Goal: Find specific page/section: Find specific page/section

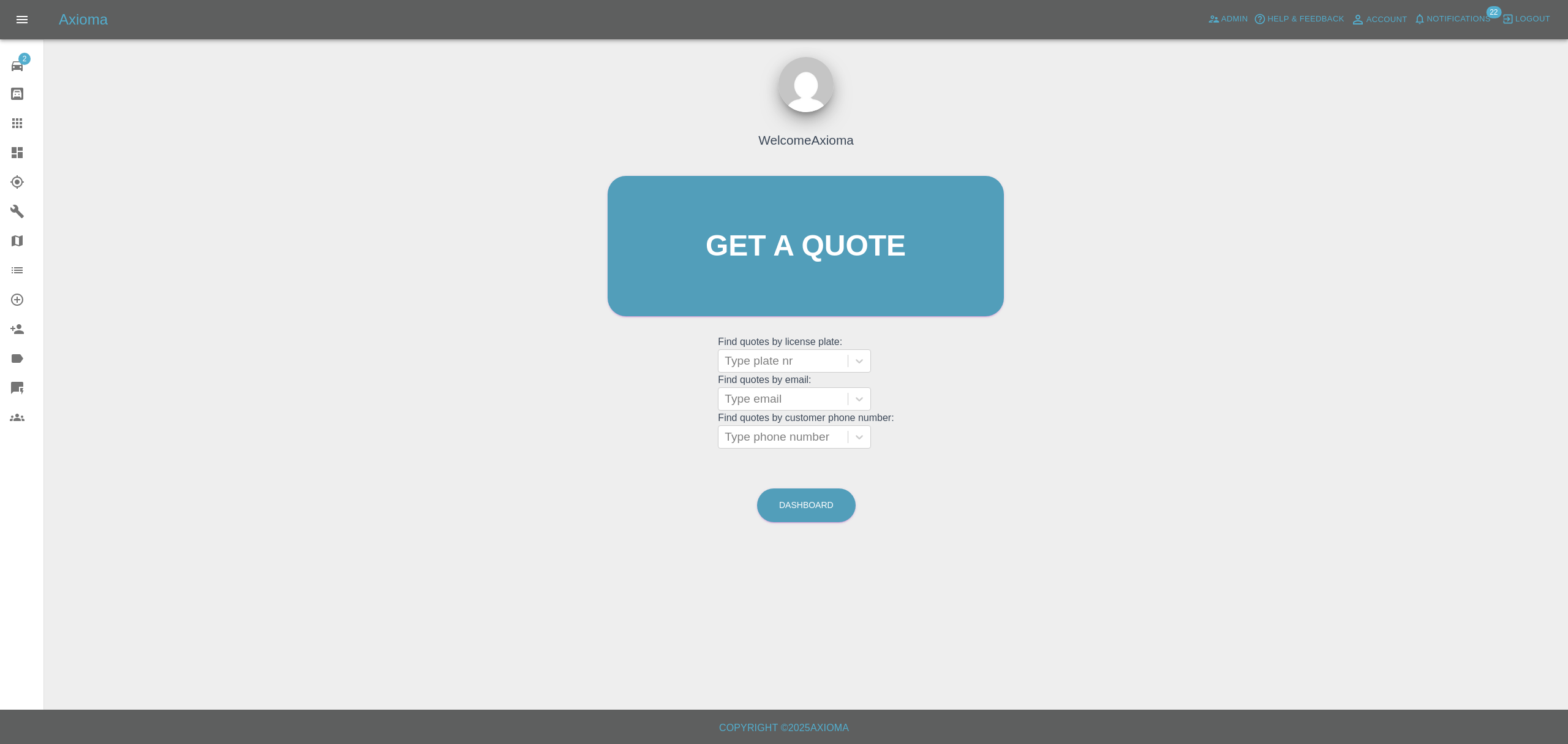
click at [6, 148] on link "Dashboard" at bounding box center [22, 152] width 44 height 29
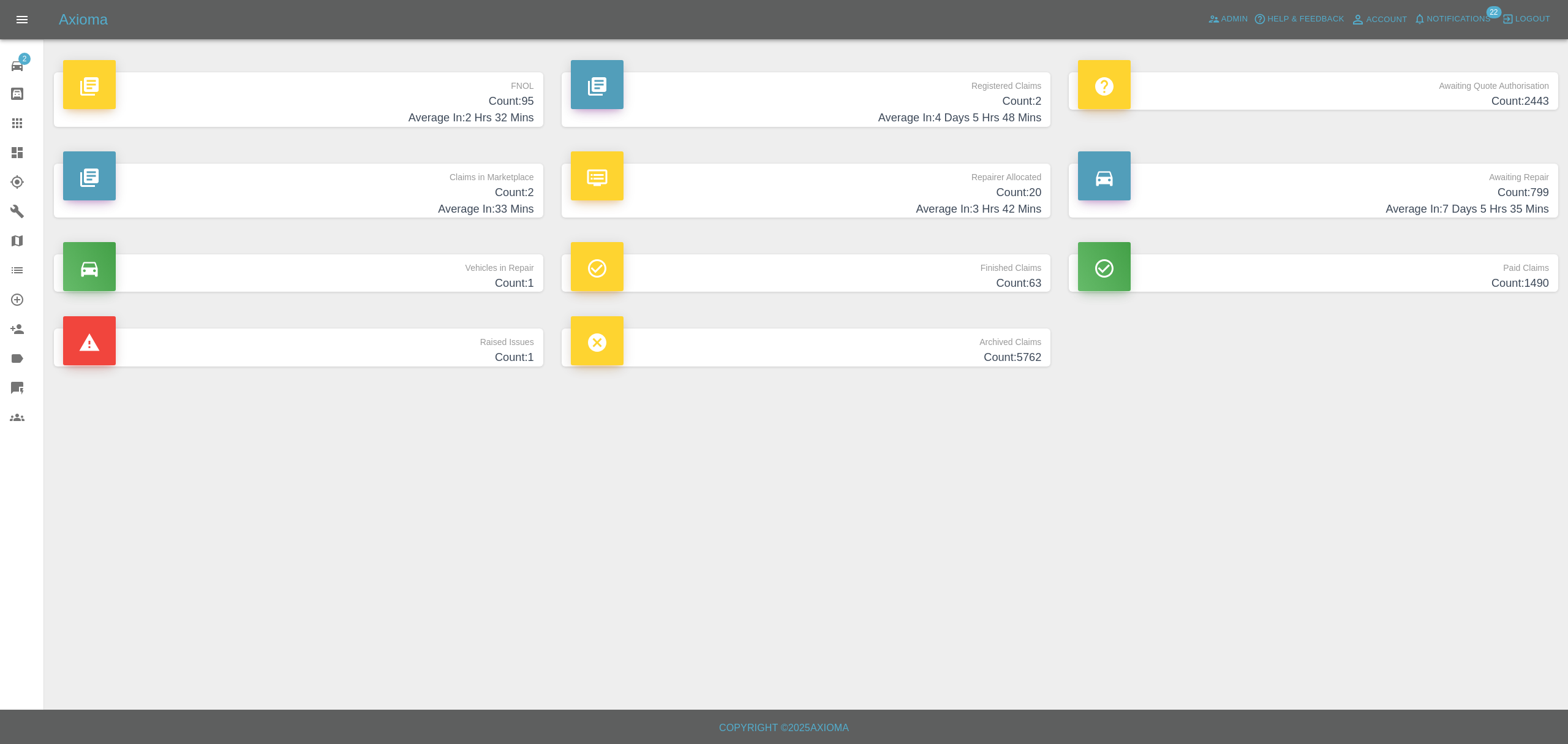
click at [427, 92] on p "FNOL" at bounding box center [299, 83] width 471 height 21
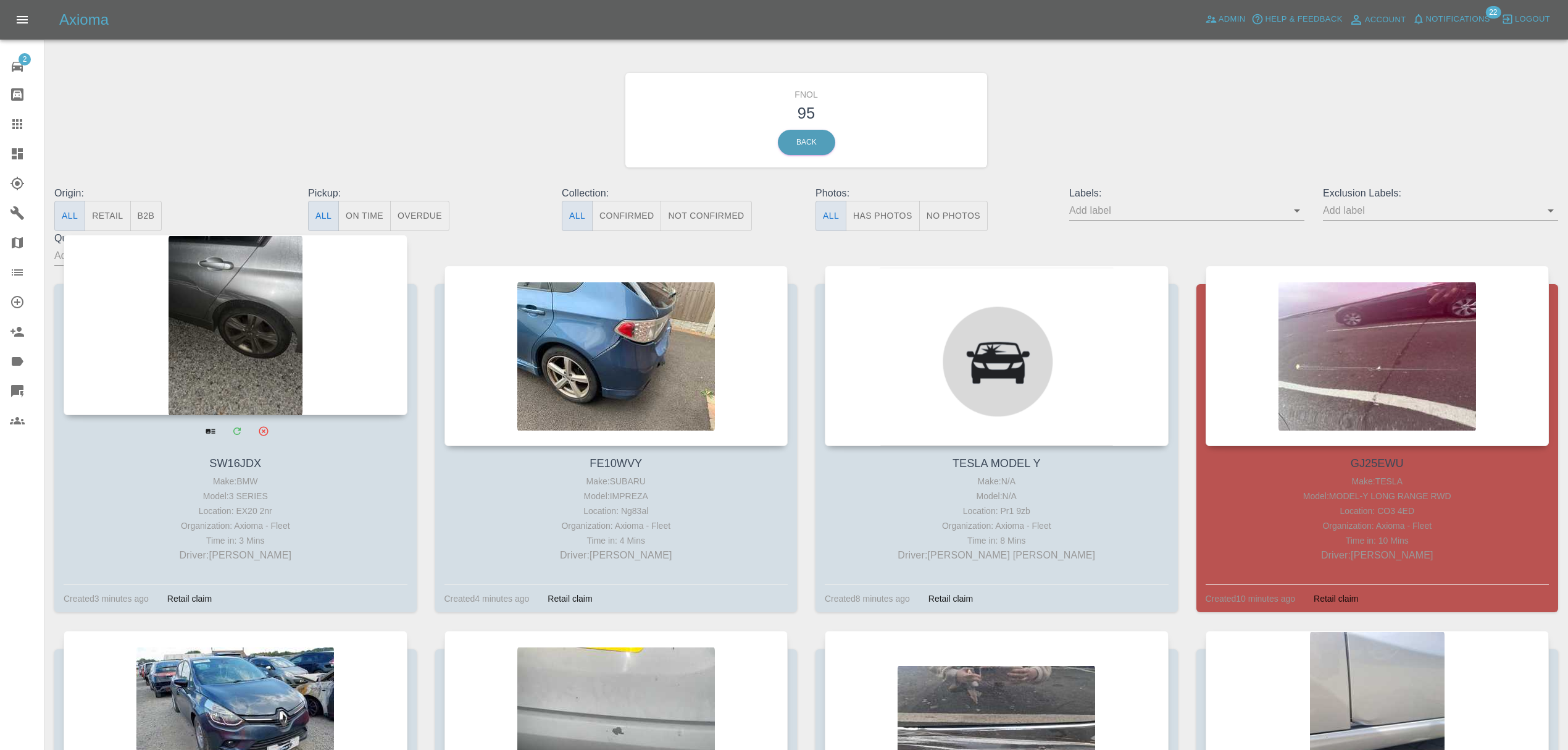
click at [280, 305] on div at bounding box center [236, 324] width 344 height 180
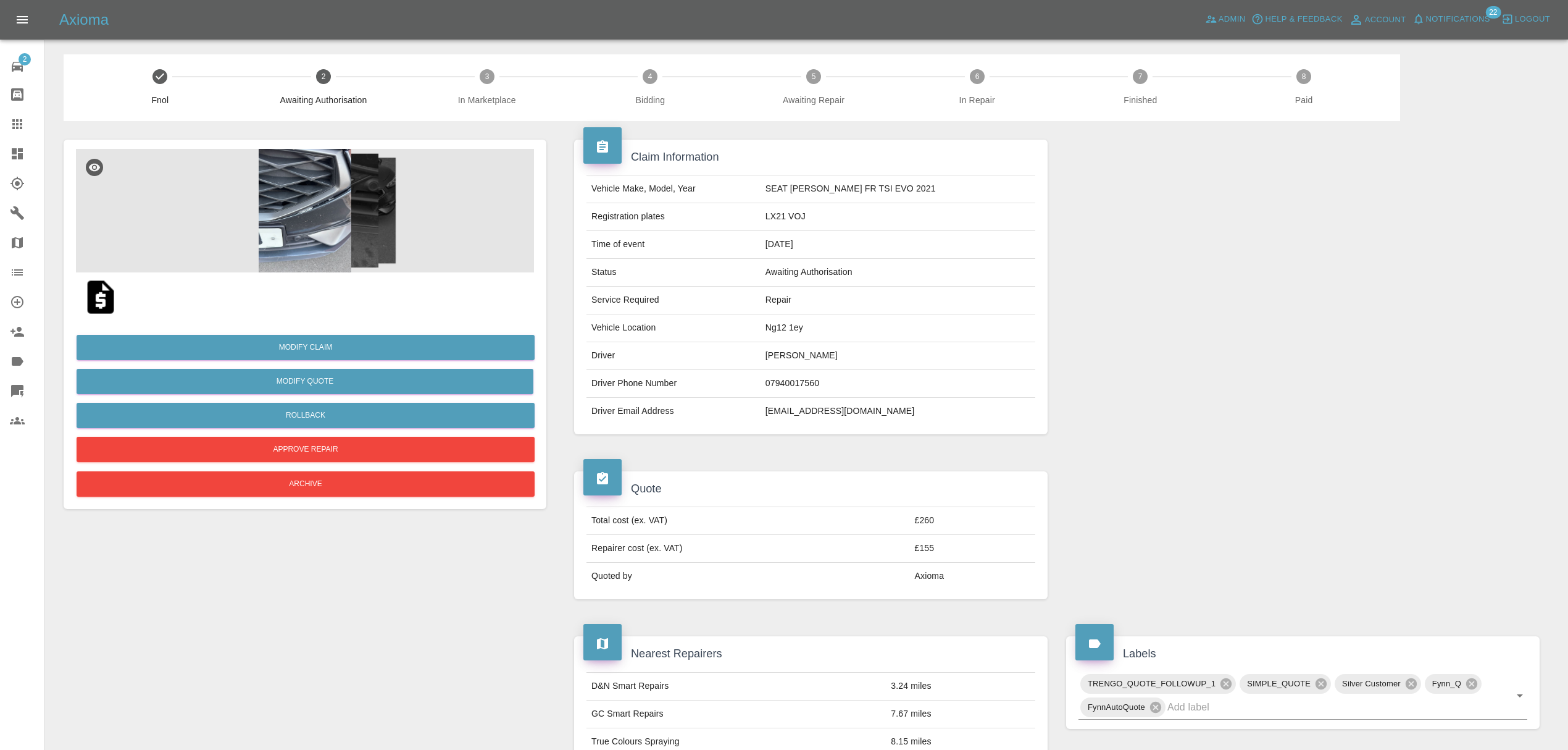
click at [337, 219] on img at bounding box center [305, 211] width 458 height 124
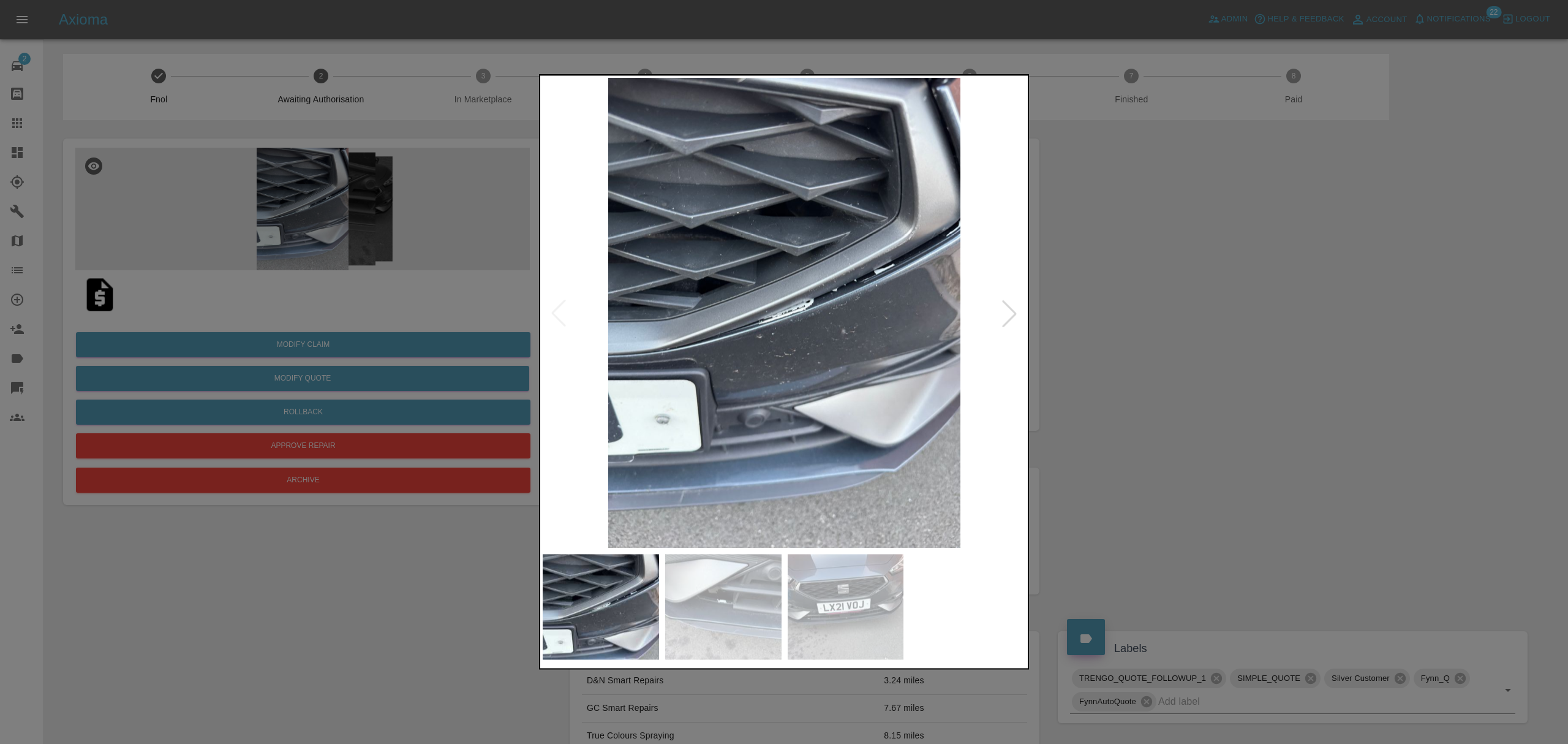
click at [1010, 307] on div at bounding box center [1010, 313] width 27 height 27
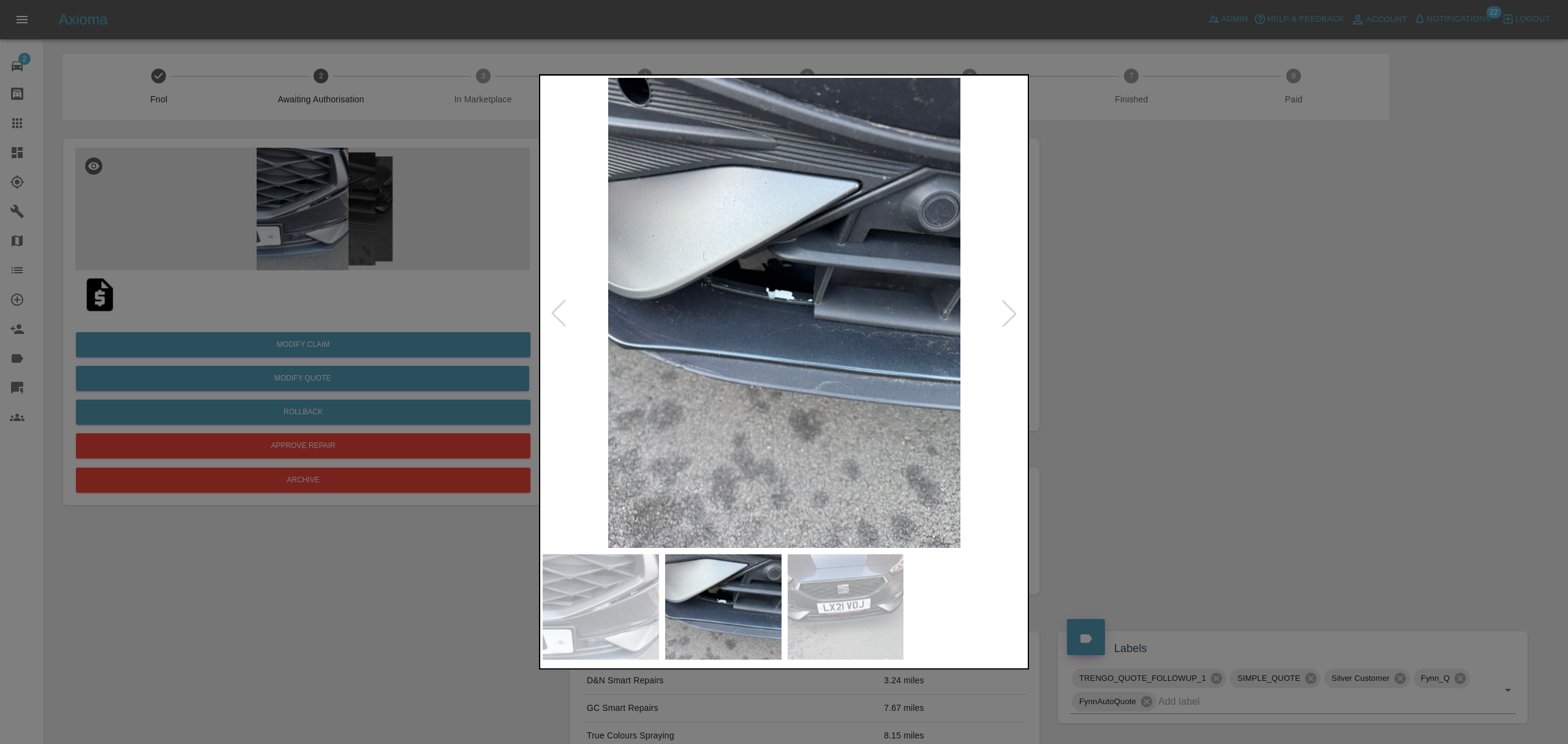
click at [1010, 307] on div at bounding box center [1010, 313] width 27 height 27
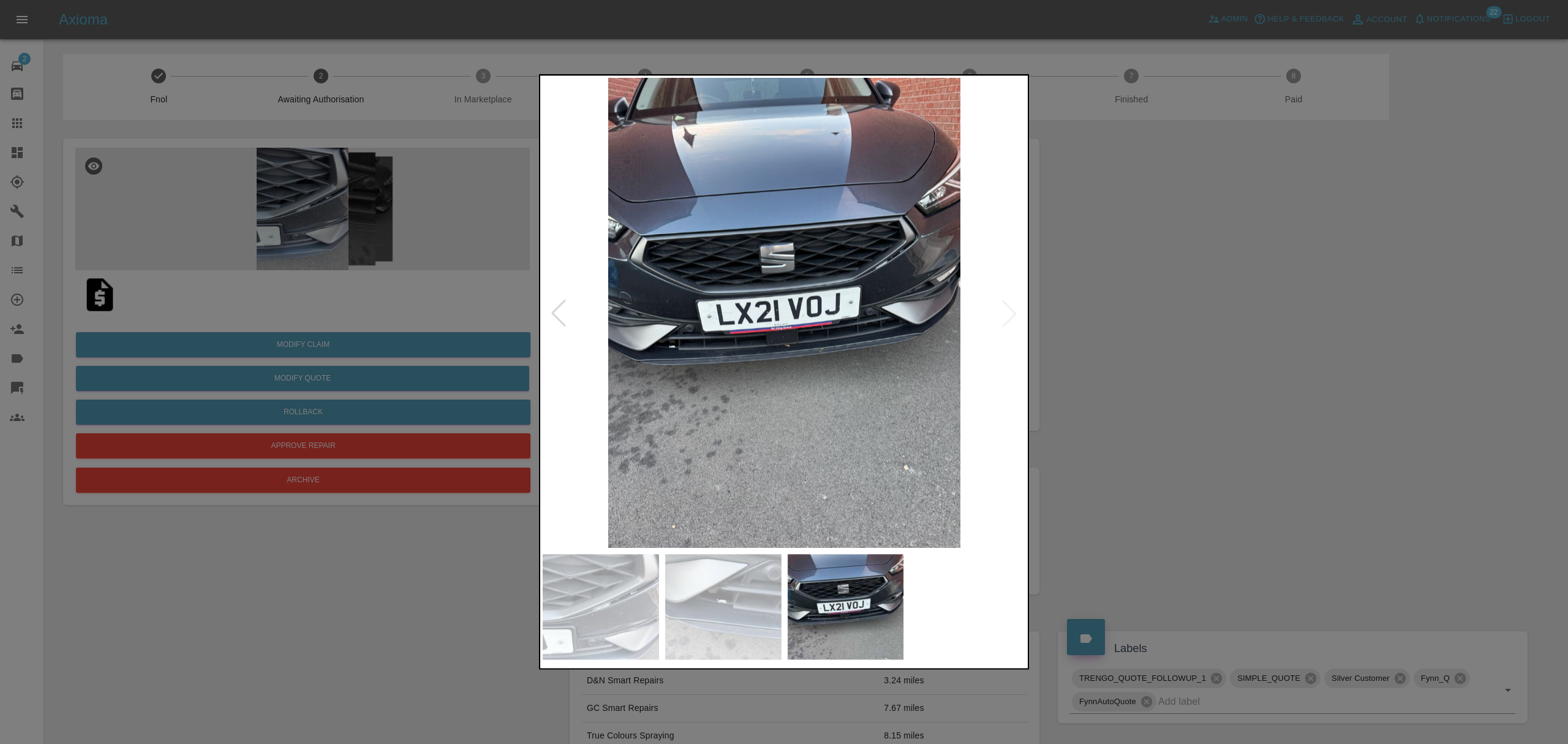
click at [1101, 310] on div at bounding box center [784, 372] width 1568 height 744
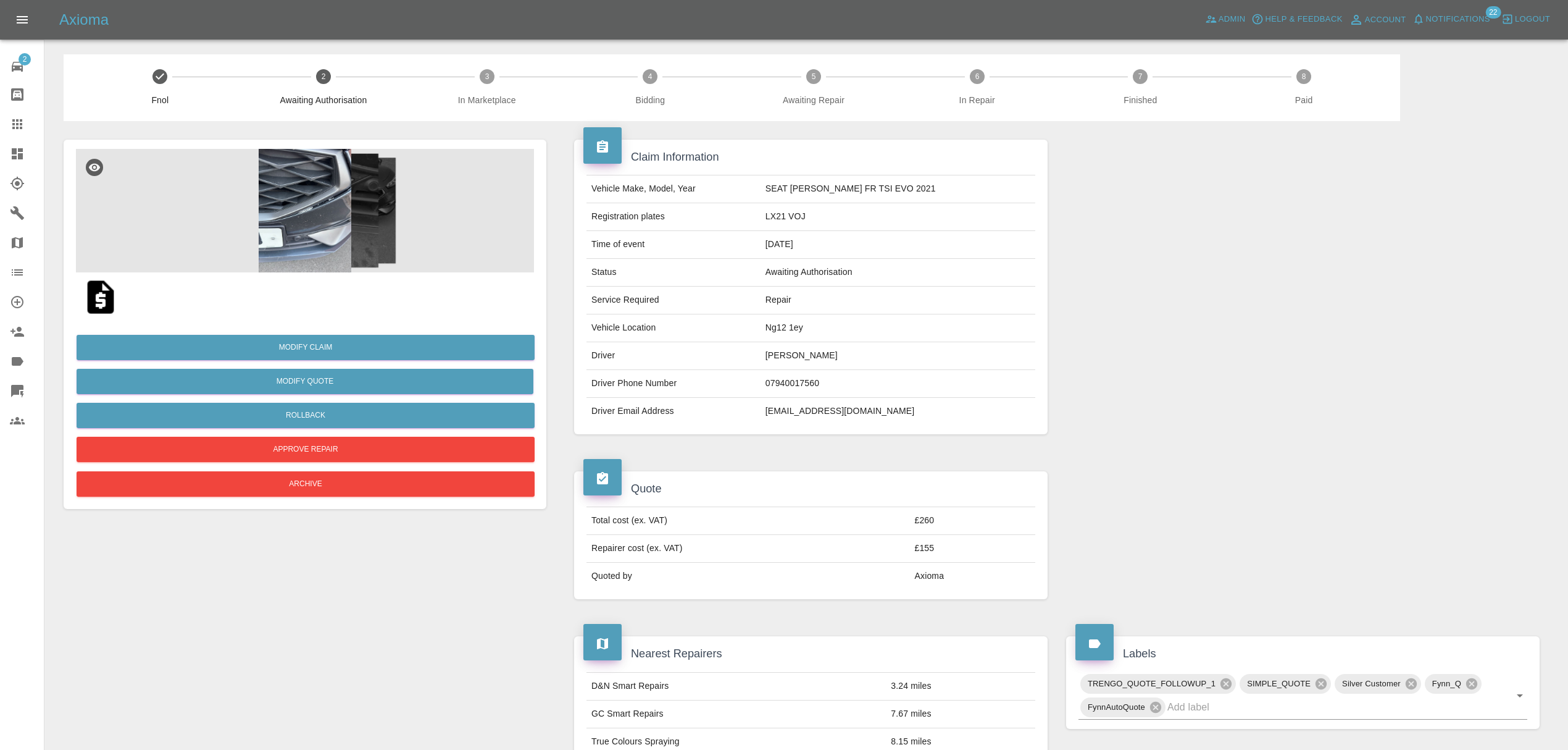
click at [326, 233] on img at bounding box center [305, 211] width 458 height 124
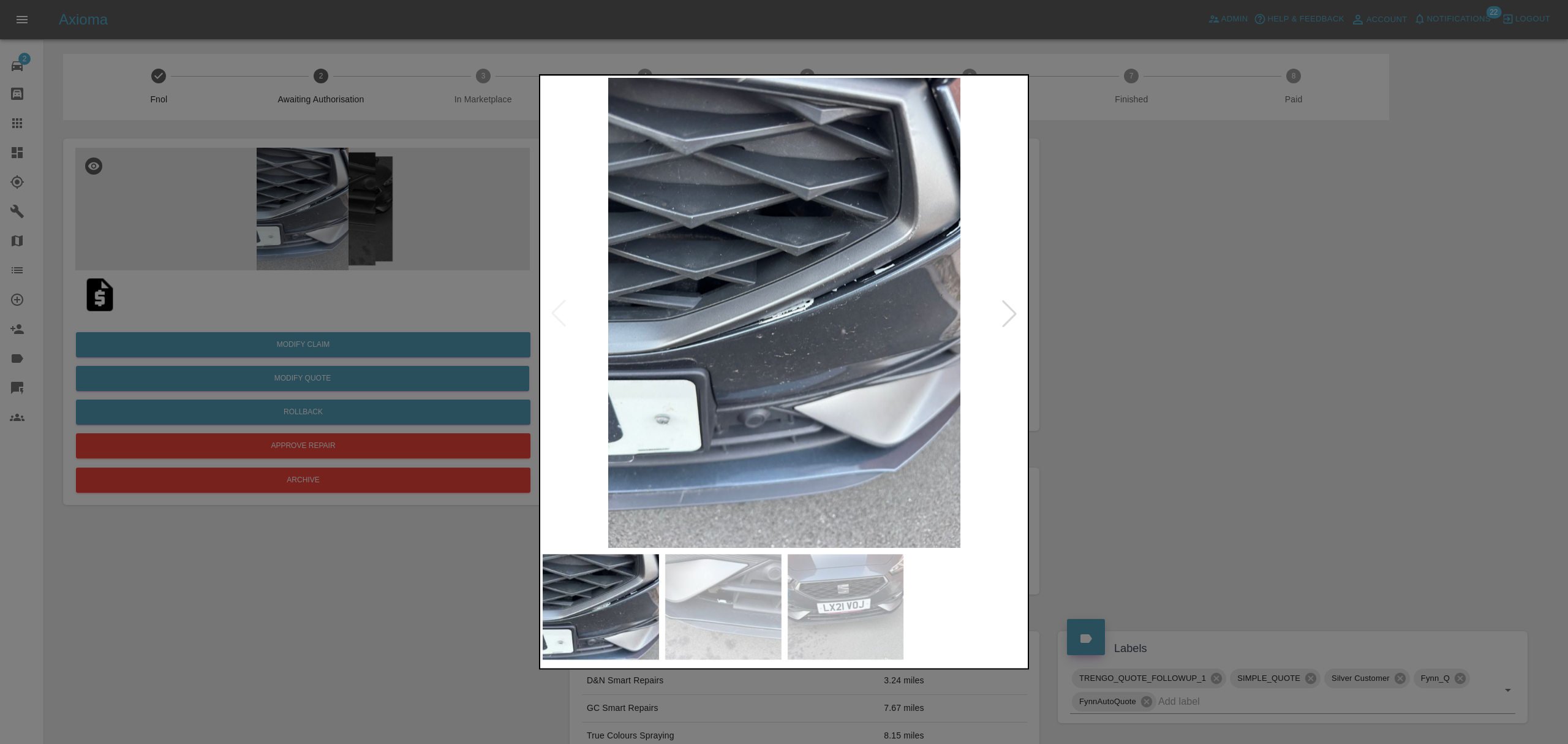
click at [1002, 314] on div at bounding box center [1010, 313] width 27 height 27
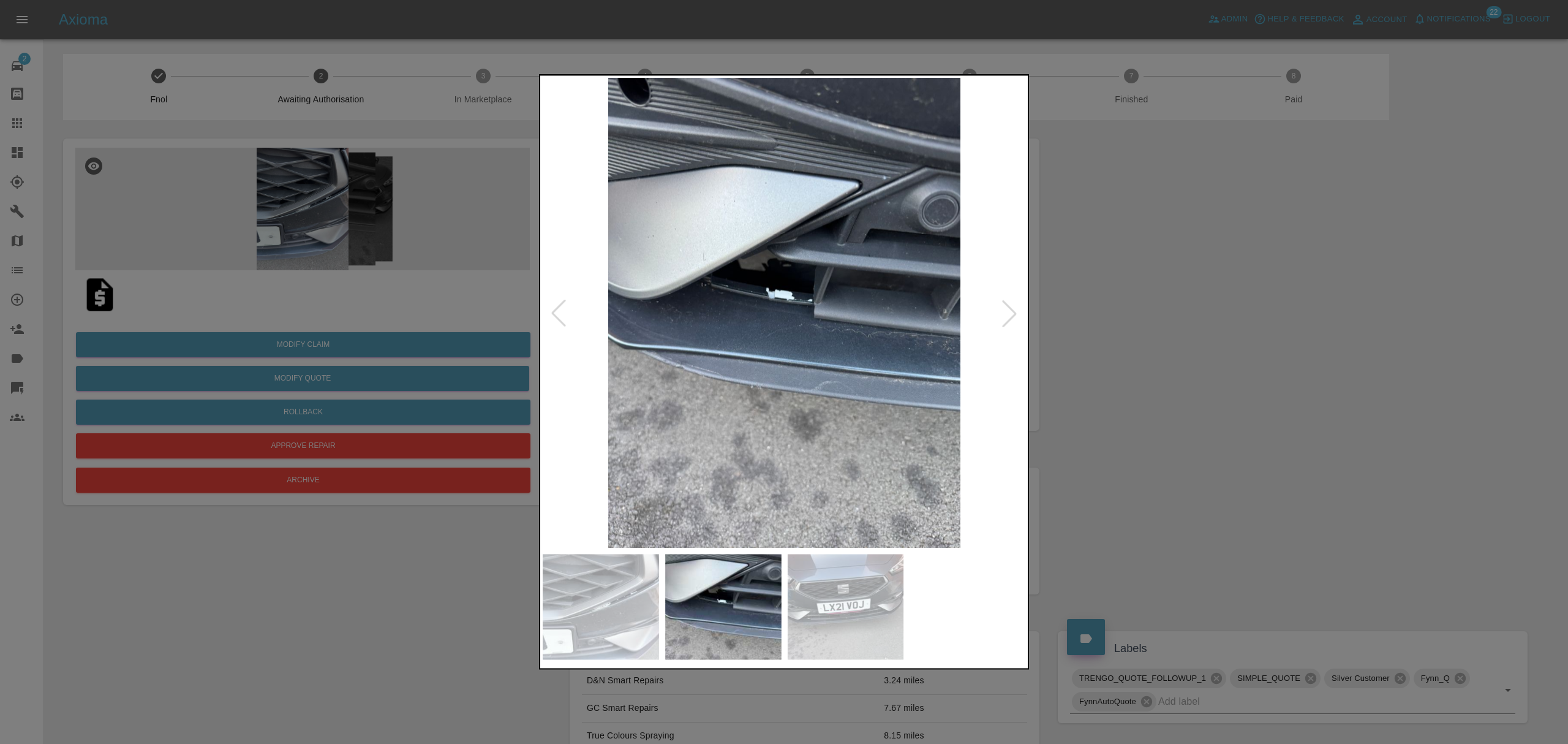
click at [1069, 315] on div at bounding box center [784, 372] width 1568 height 744
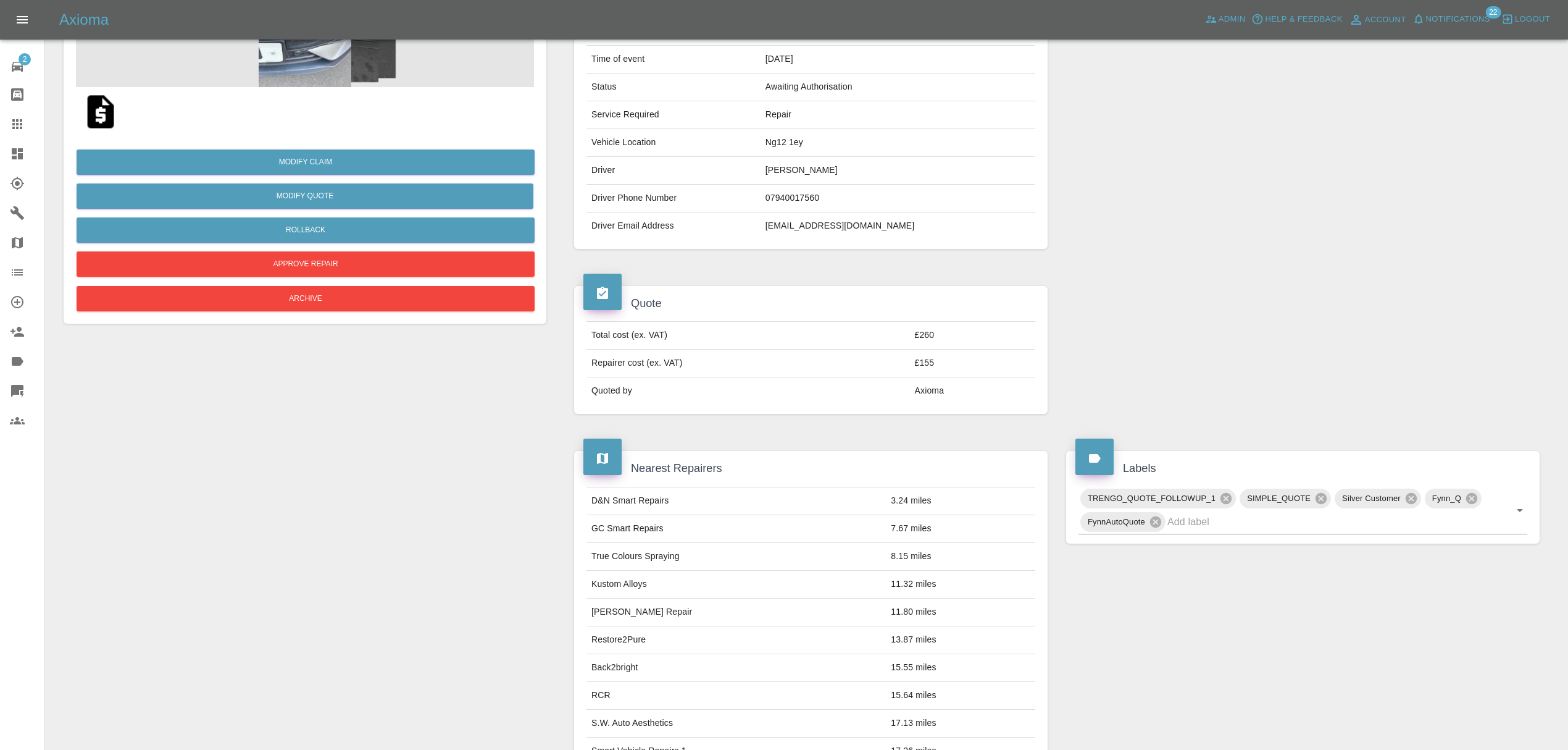
scroll to position [194, 0]
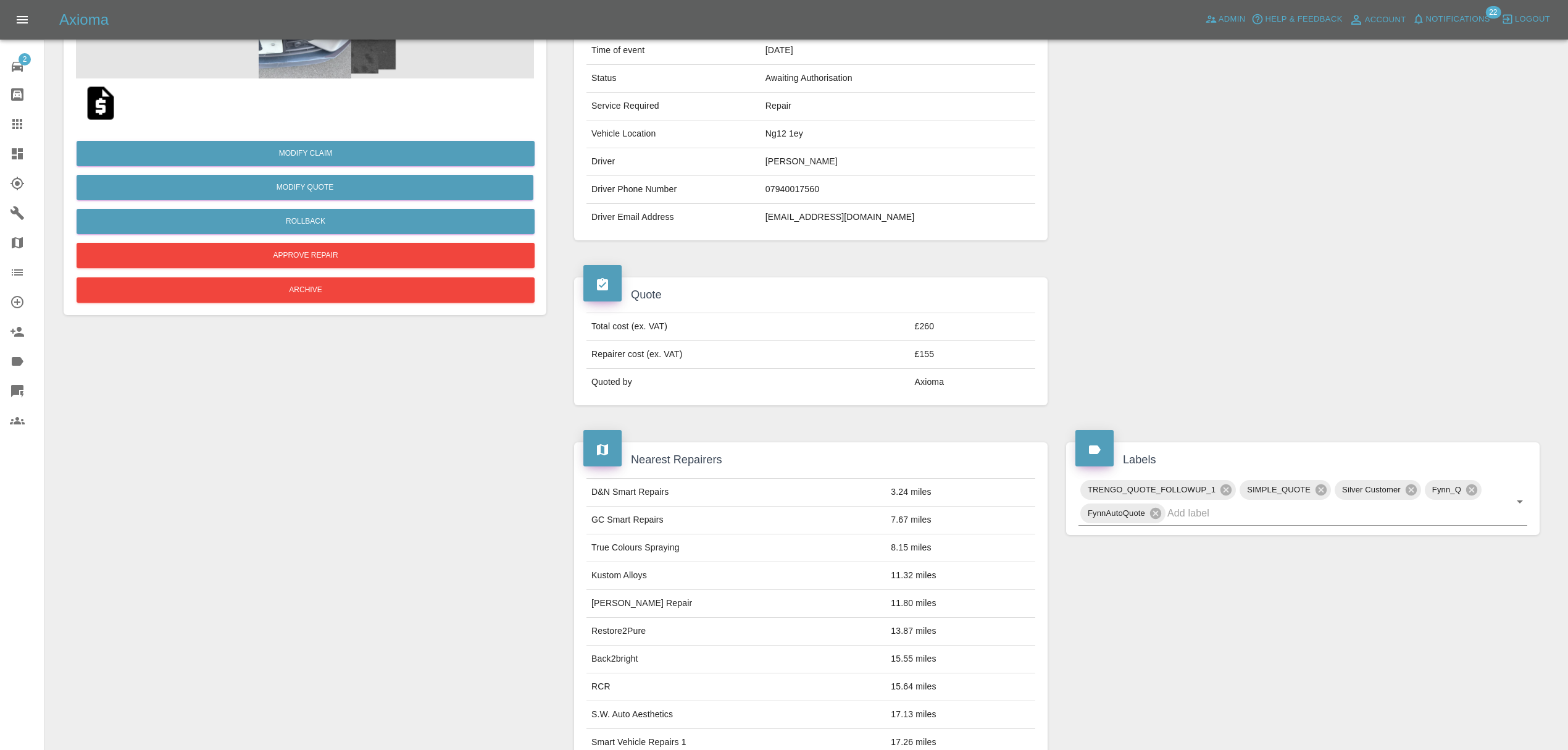
click at [1459, 14] on button "Notifications" at bounding box center [1451, 19] width 84 height 19
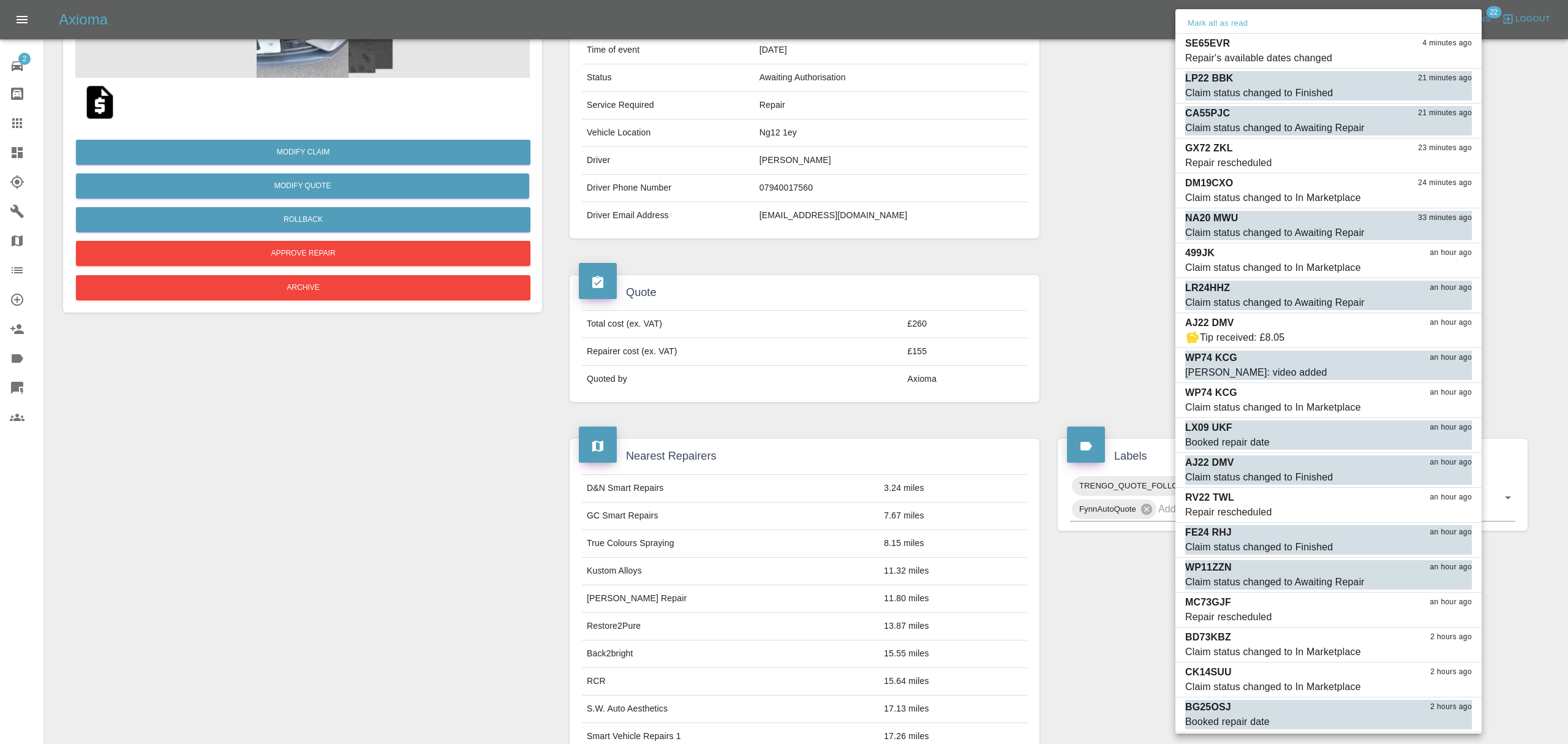
click at [1079, 119] on div at bounding box center [784, 372] width 1568 height 744
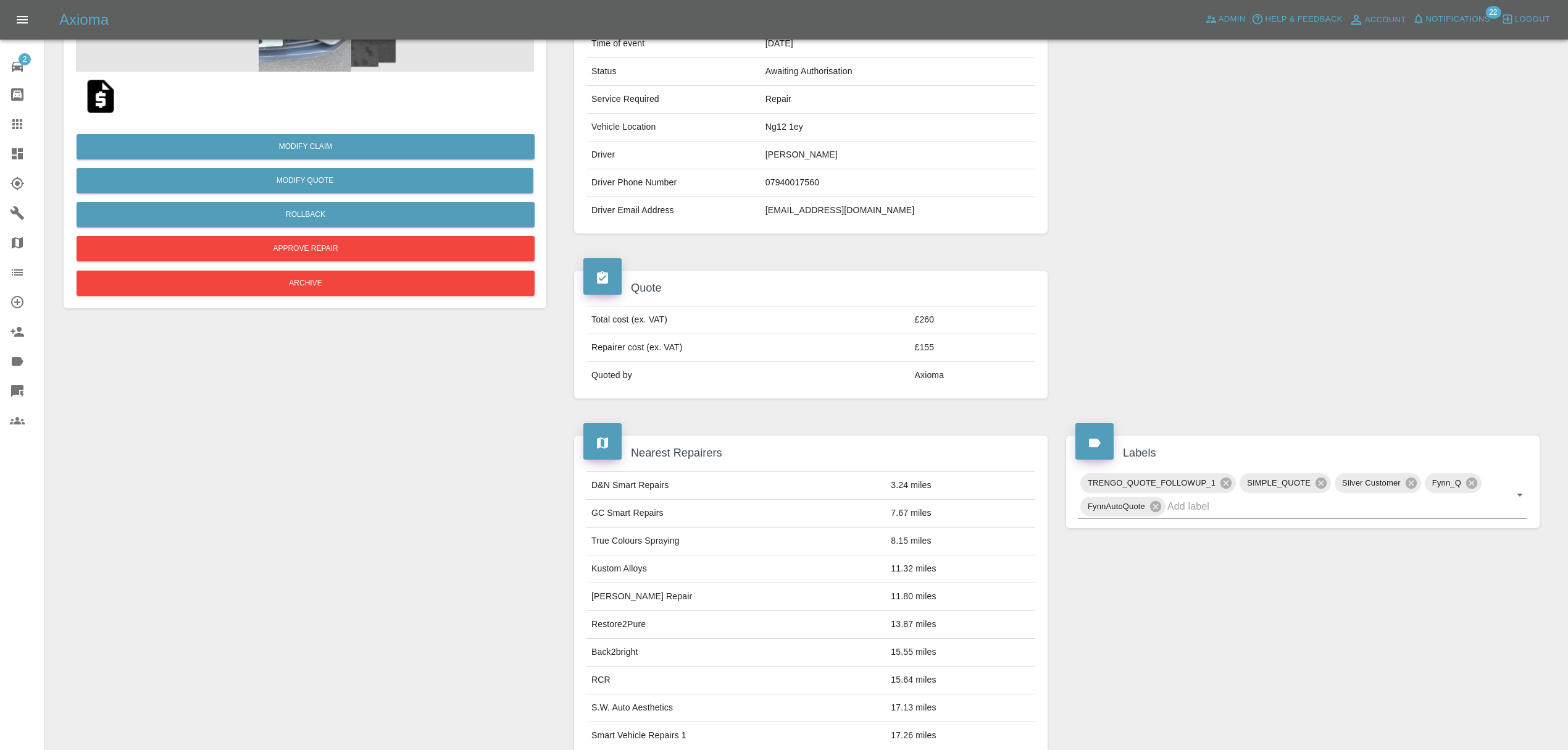
scroll to position [0, 0]
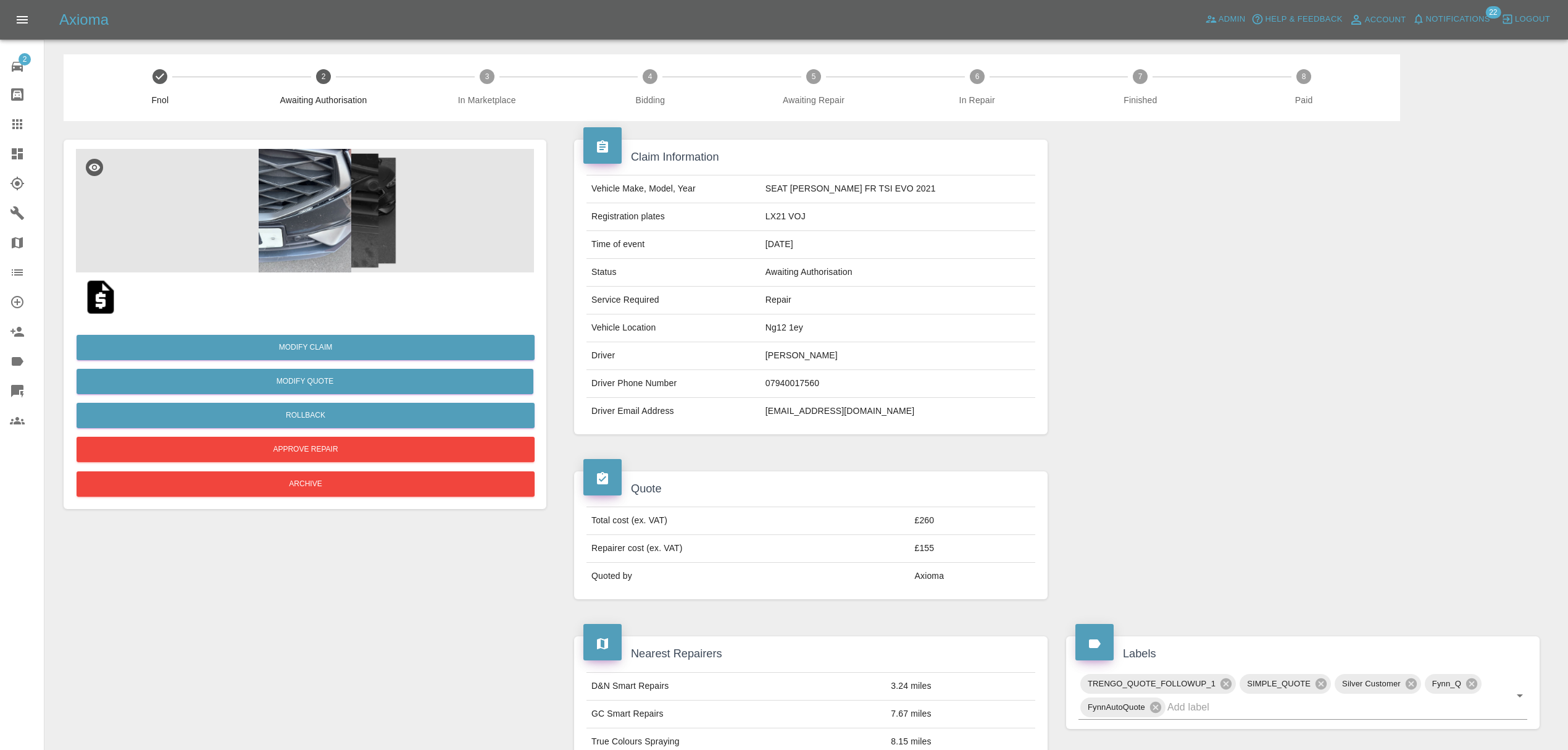
drag, startPoint x: 15, startPoint y: 152, endPoint x: 65, endPoint y: 155, distance: 50.1
click at [15, 152] on icon at bounding box center [17, 154] width 11 height 11
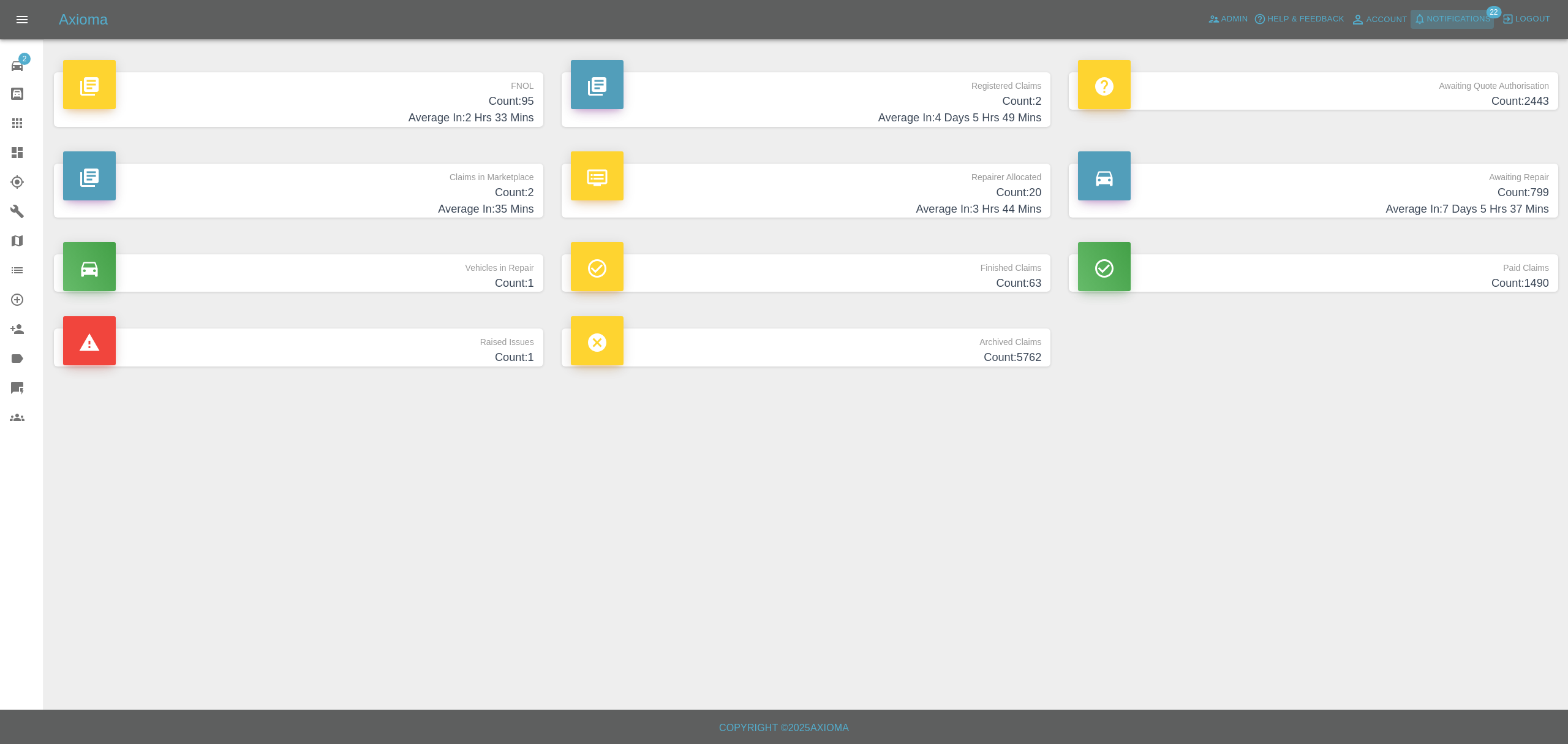
click at [1449, 28] on button "Notifications" at bounding box center [1452, 19] width 83 height 19
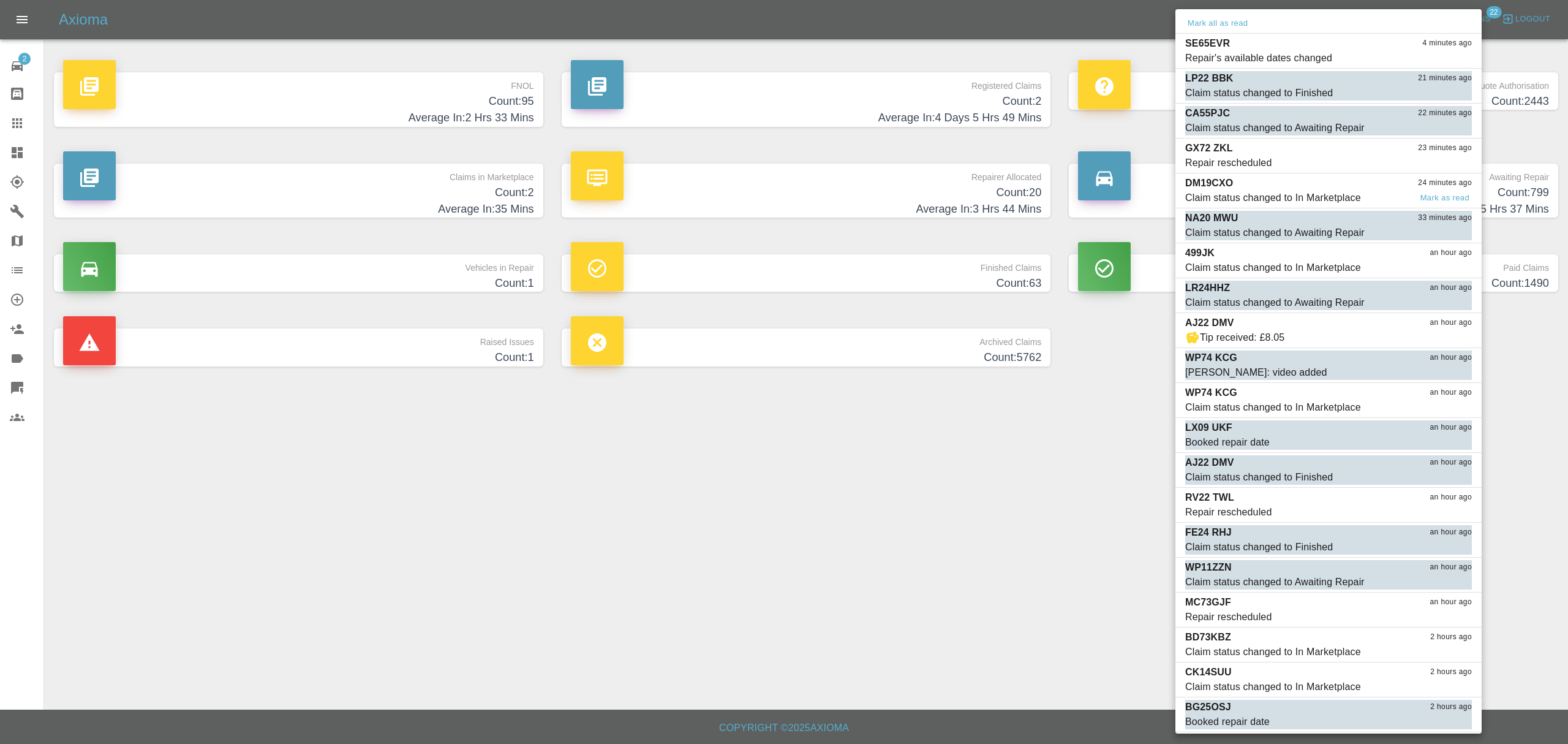
click at [1224, 189] on p "DM19CXO" at bounding box center [1209, 183] width 48 height 15
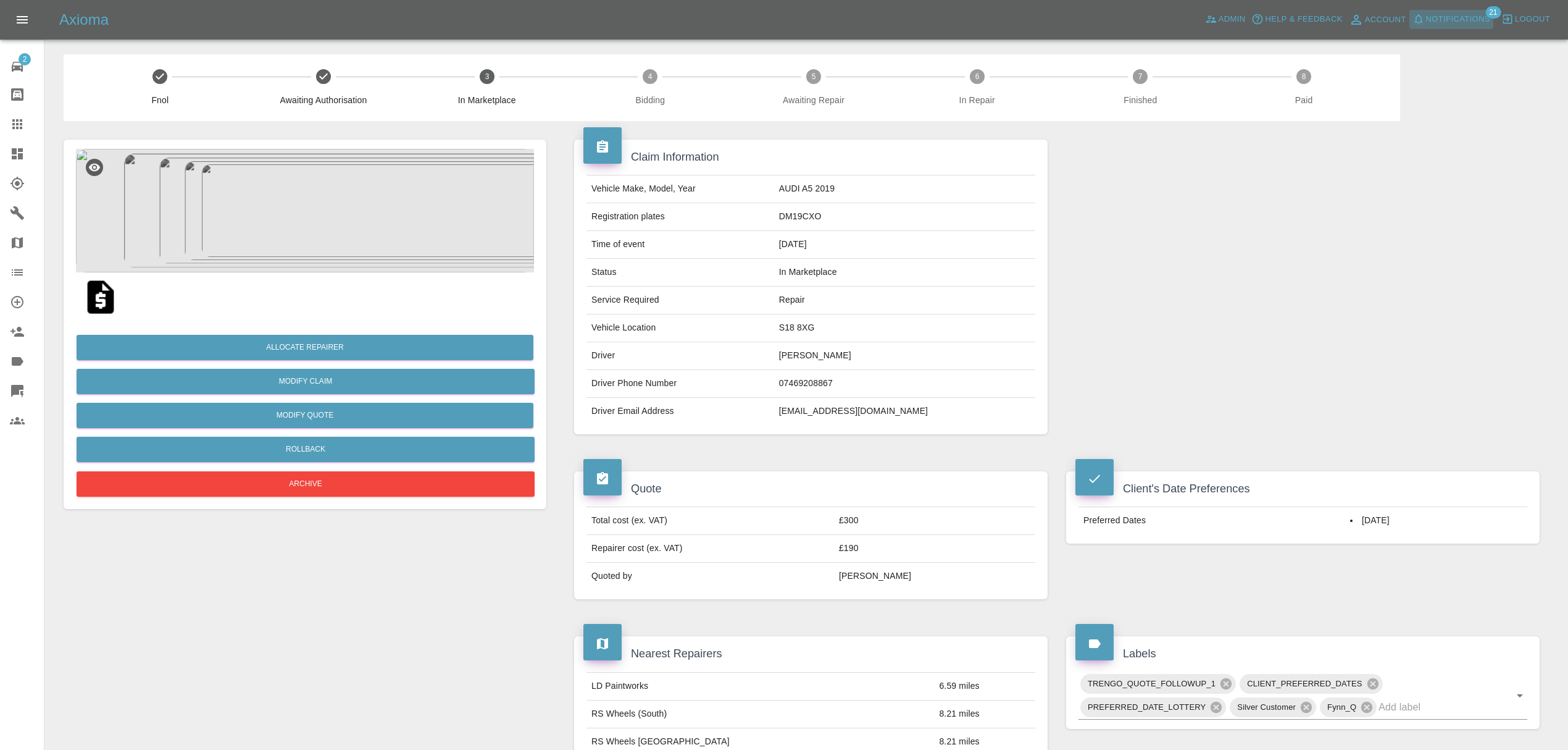
click at [1446, 22] on span "Notifications" at bounding box center [1457, 19] width 64 height 14
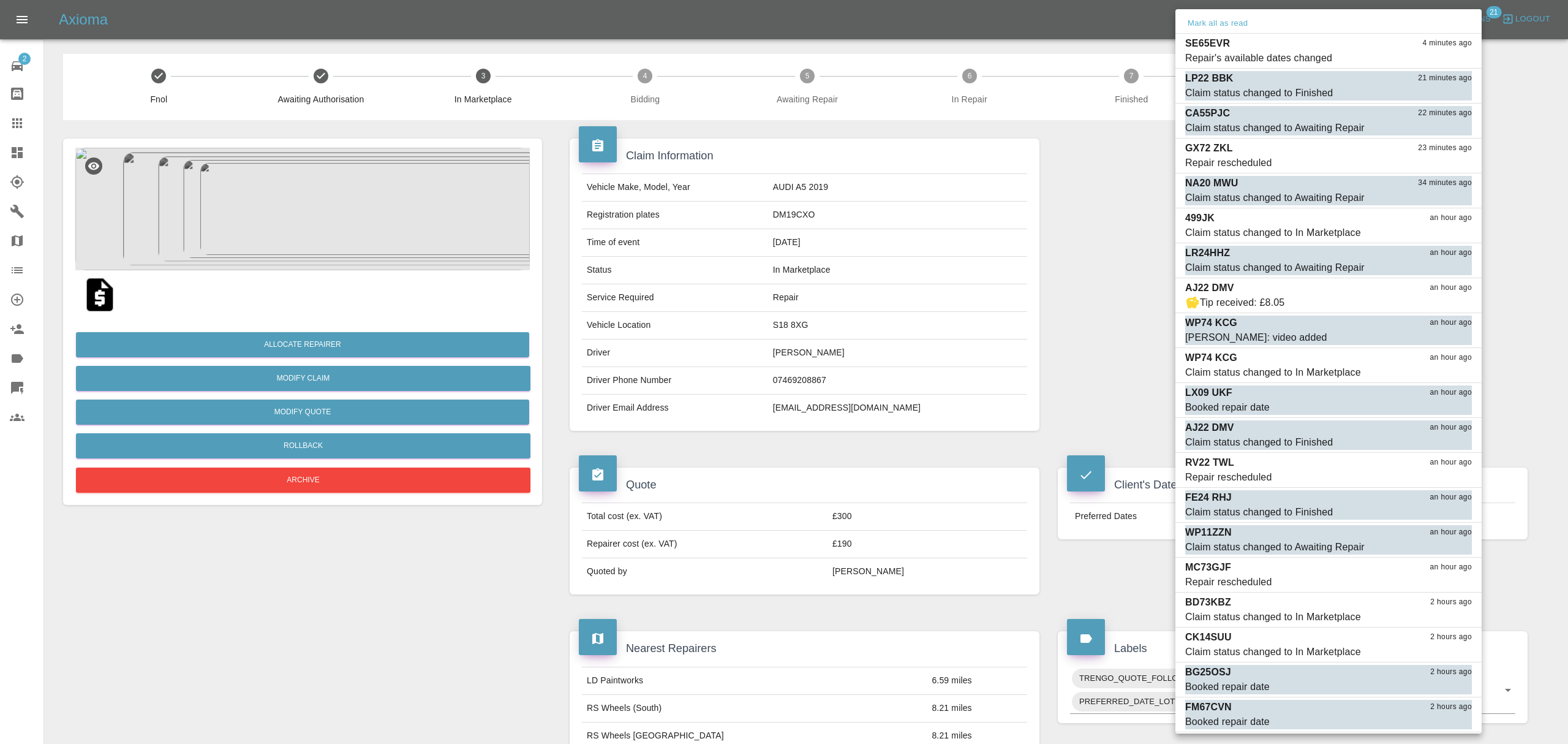
click at [1056, 194] on div at bounding box center [784, 372] width 1568 height 744
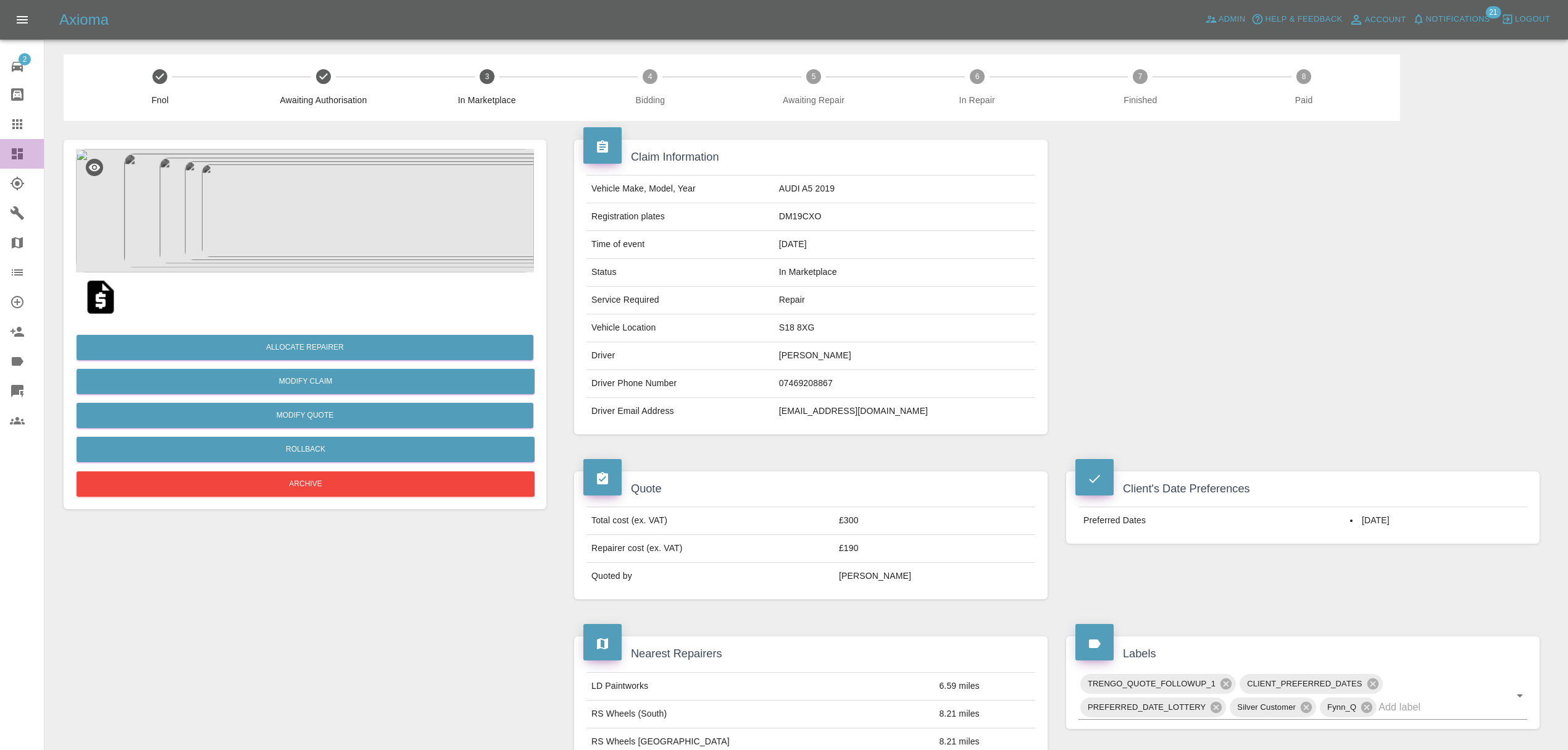
click at [17, 149] on icon at bounding box center [17, 154] width 15 height 15
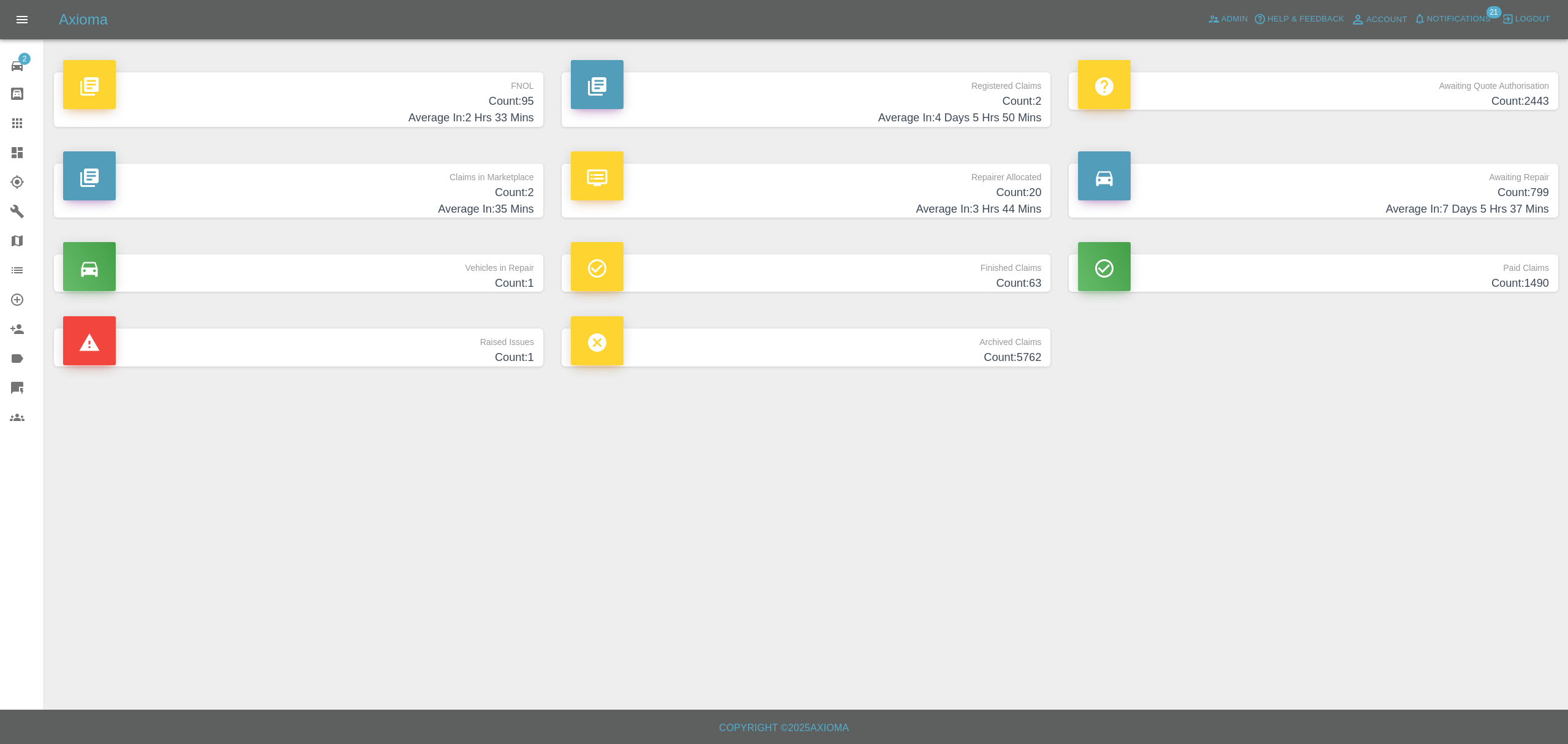
click at [447, 104] on h4 "Count: 95" at bounding box center [299, 102] width 471 height 16
